Goal: Find specific page/section: Find specific page/section

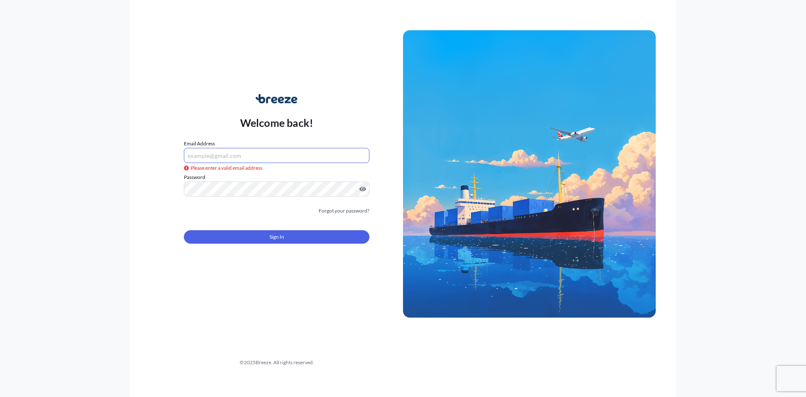
click at [293, 159] on input "Email Address" at bounding box center [277, 155] width 186 height 15
type input "[PERSON_NAME][EMAIL_ADDRESS][DOMAIN_NAME]"
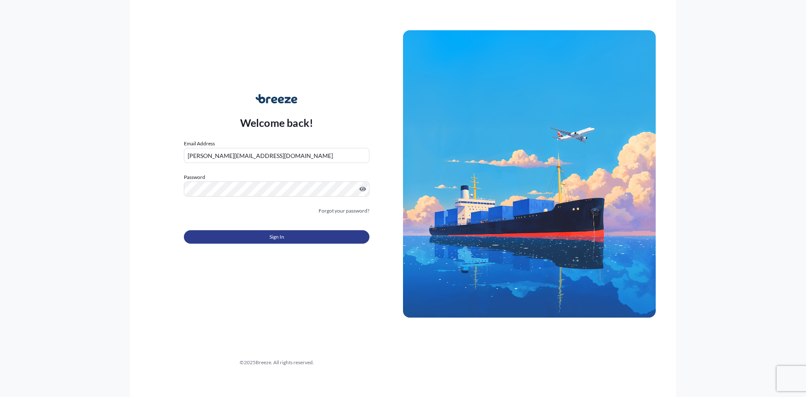
click at [290, 242] on button "Sign In" at bounding box center [277, 236] width 186 height 13
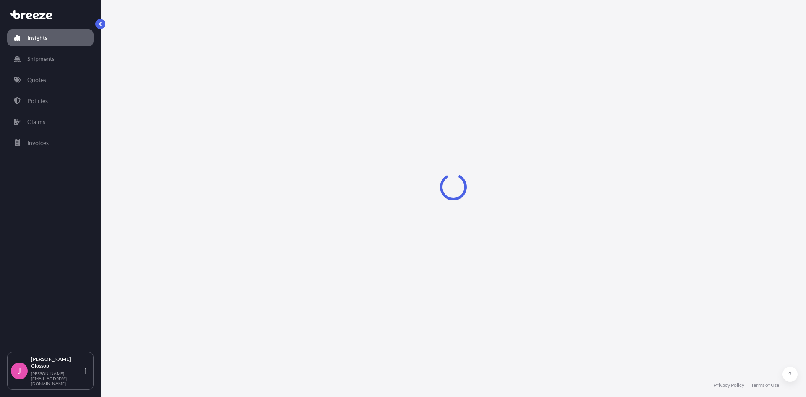
select select "2025"
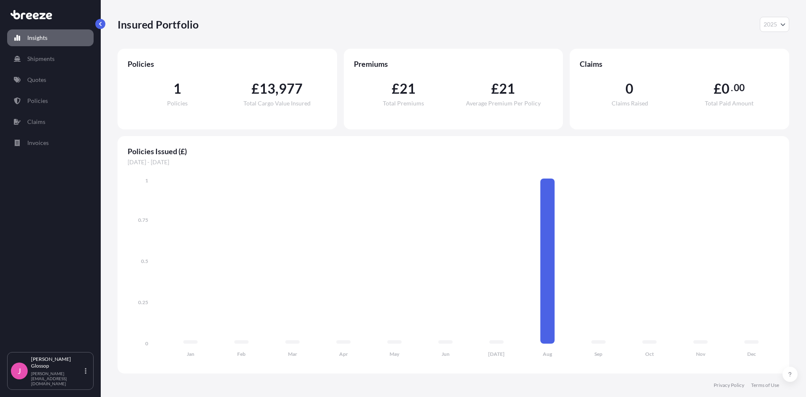
click at [54, 72] on link "Quotes" at bounding box center [50, 79] width 86 height 17
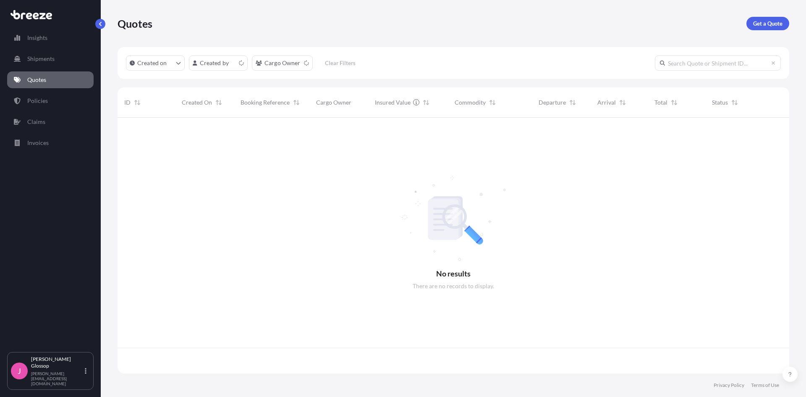
scroll to position [254, 665]
click at [63, 61] on link "Shipments" at bounding box center [50, 58] width 86 height 17
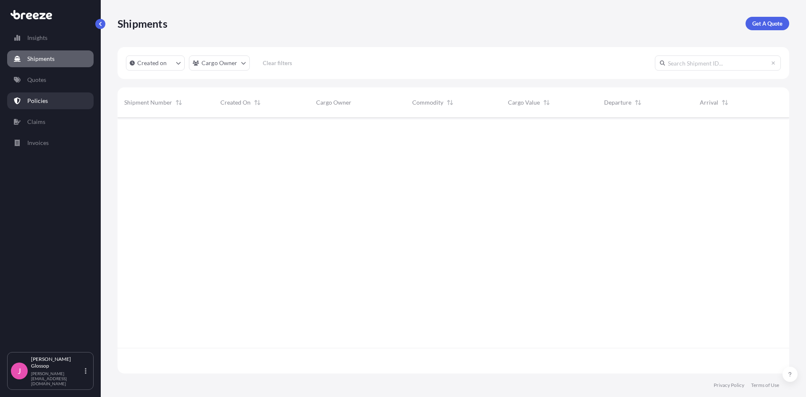
scroll to position [280, 665]
click at [59, 93] on link "Policies" at bounding box center [50, 100] width 86 height 17
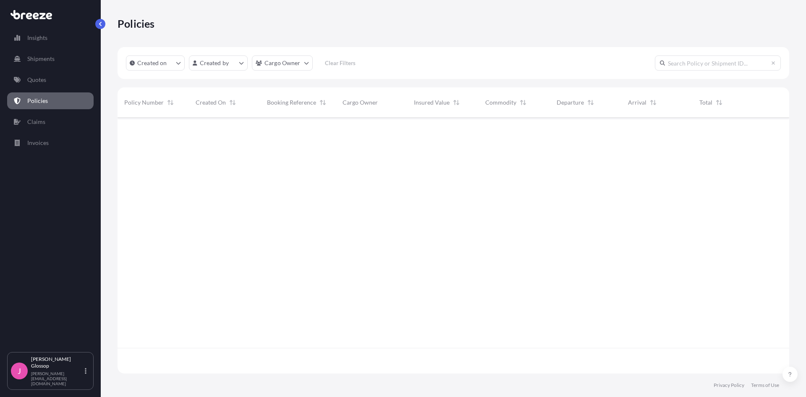
scroll to position [254, 665]
click at [345, 132] on span "BJ Industries Ltd" at bounding box center [364, 131] width 43 height 8
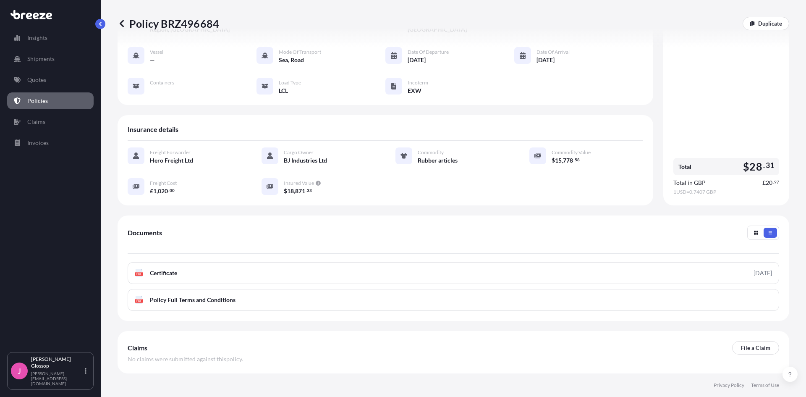
scroll to position [29, 0]
